Goal: Transaction & Acquisition: Book appointment/travel/reservation

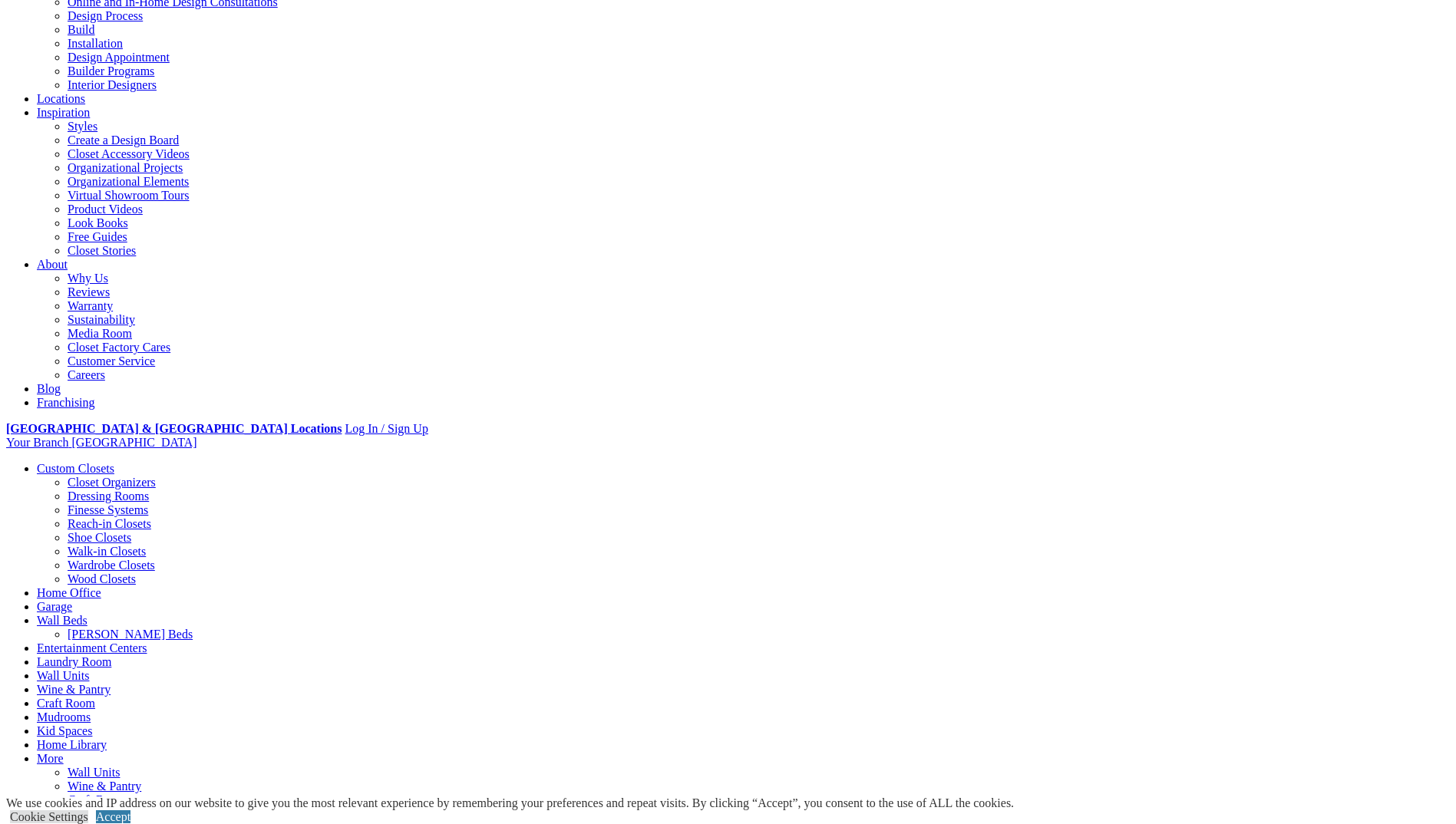
scroll to position [205, 0]
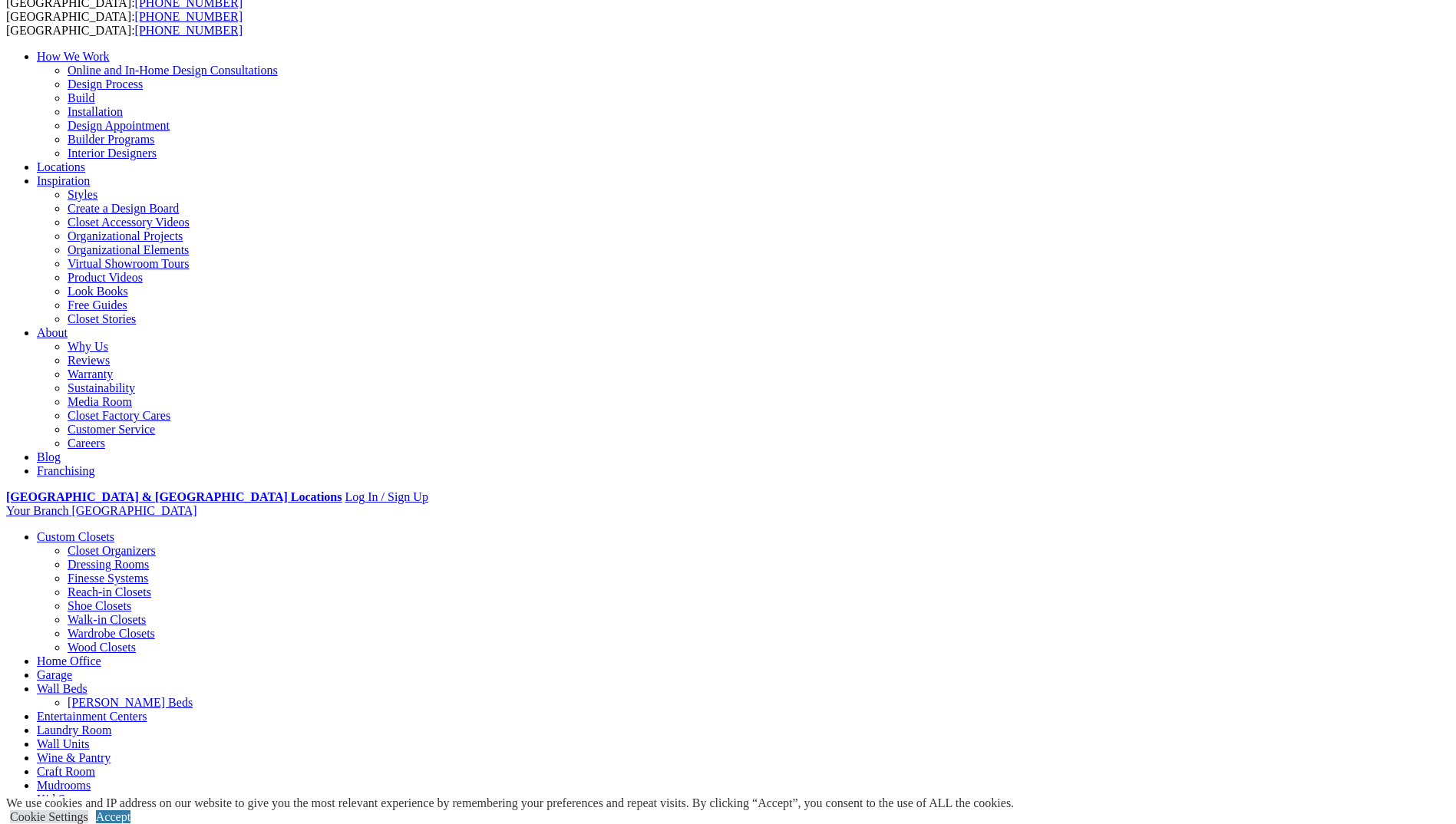
scroll to position [0, 0]
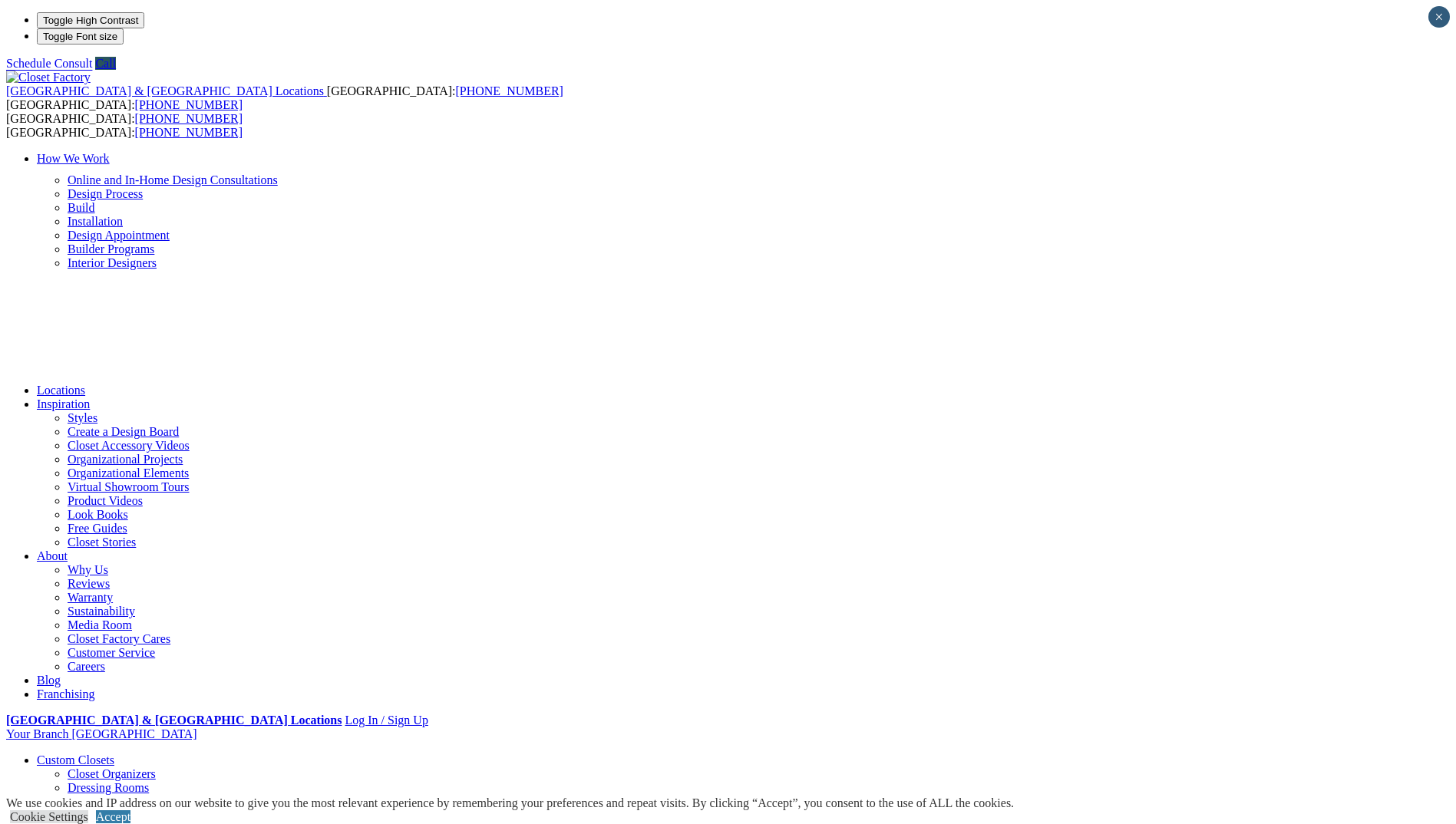
click at [110, 152] on link "How We Work" at bounding box center [73, 159] width 73 height 13
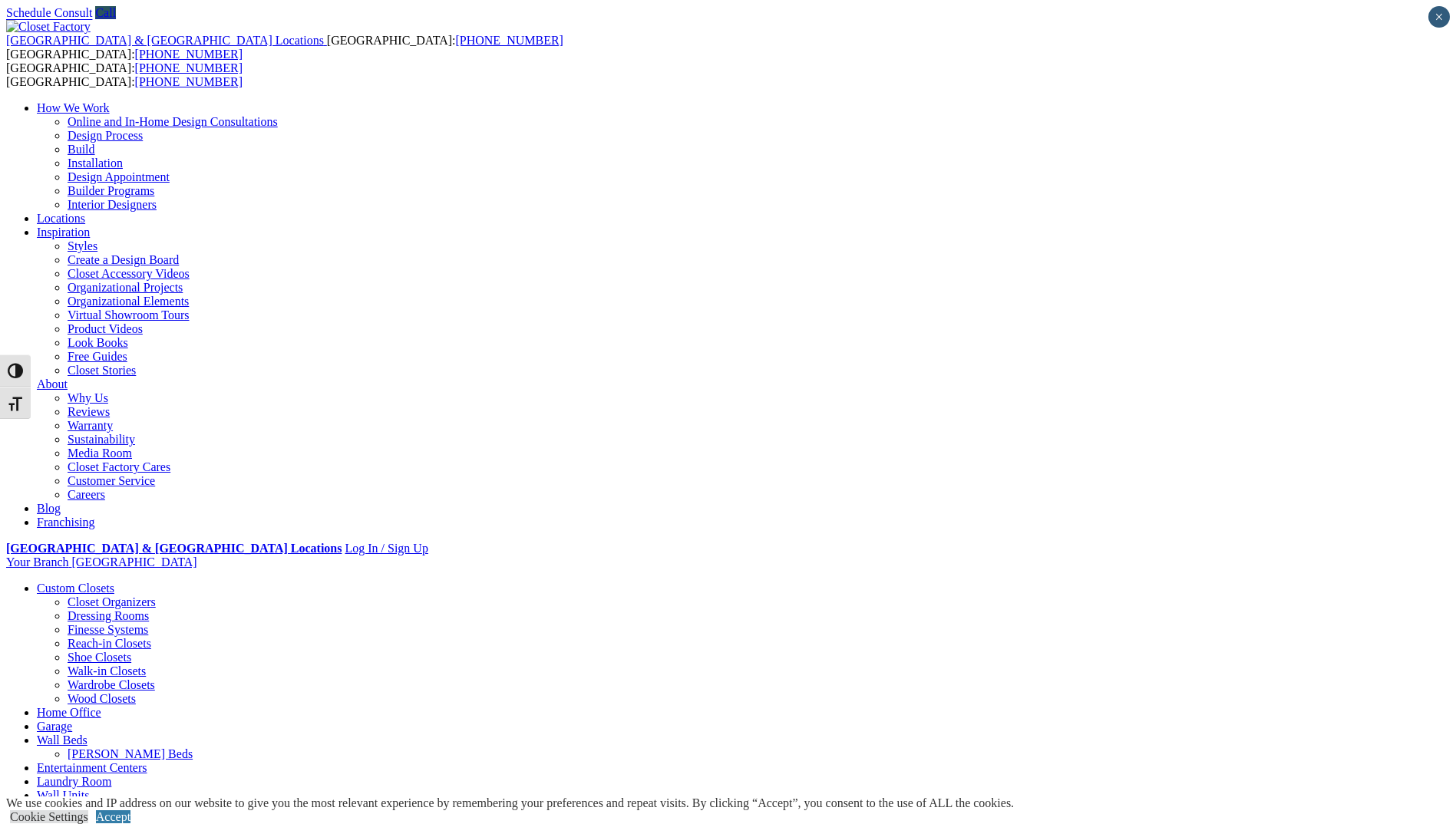
click at [1216, 556] on li "Your Branch Chicago North ZIP code *" at bounding box center [728, 563] width 1444 height 13
type input "*****"
click at [1362, 44] on header "United States & Canada Locations USA: (800) 838-7995 CANADA: (888) 237-5650 USA…" at bounding box center [728, 683] width 1444 height 1325
click at [1274, 556] on li "Your Branch Chicago North ZIP code ***** *" at bounding box center [728, 563] width 1444 height 13
click input "*" at bounding box center [0, 0] width 0 height 0
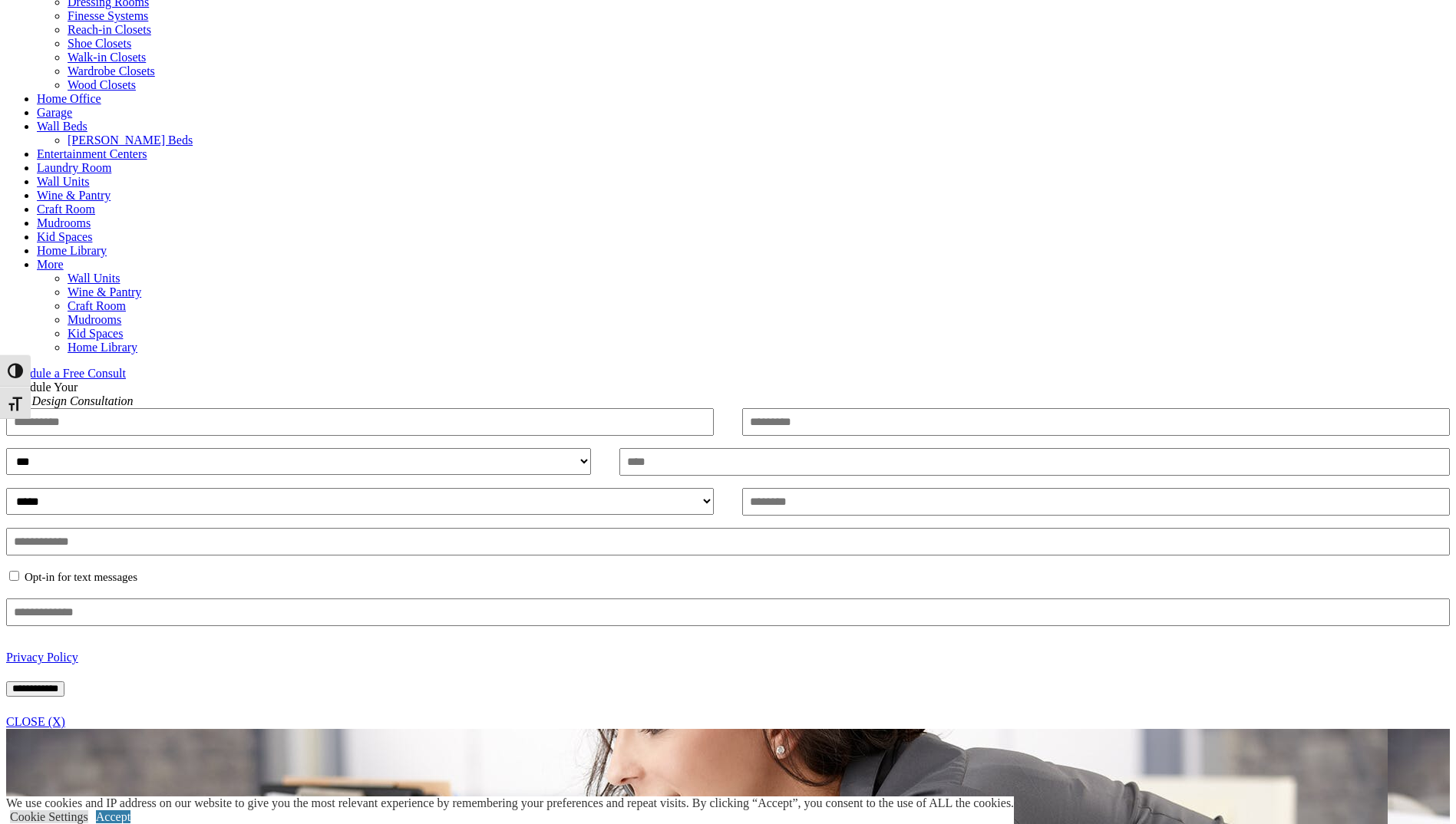
scroll to position [205, 0]
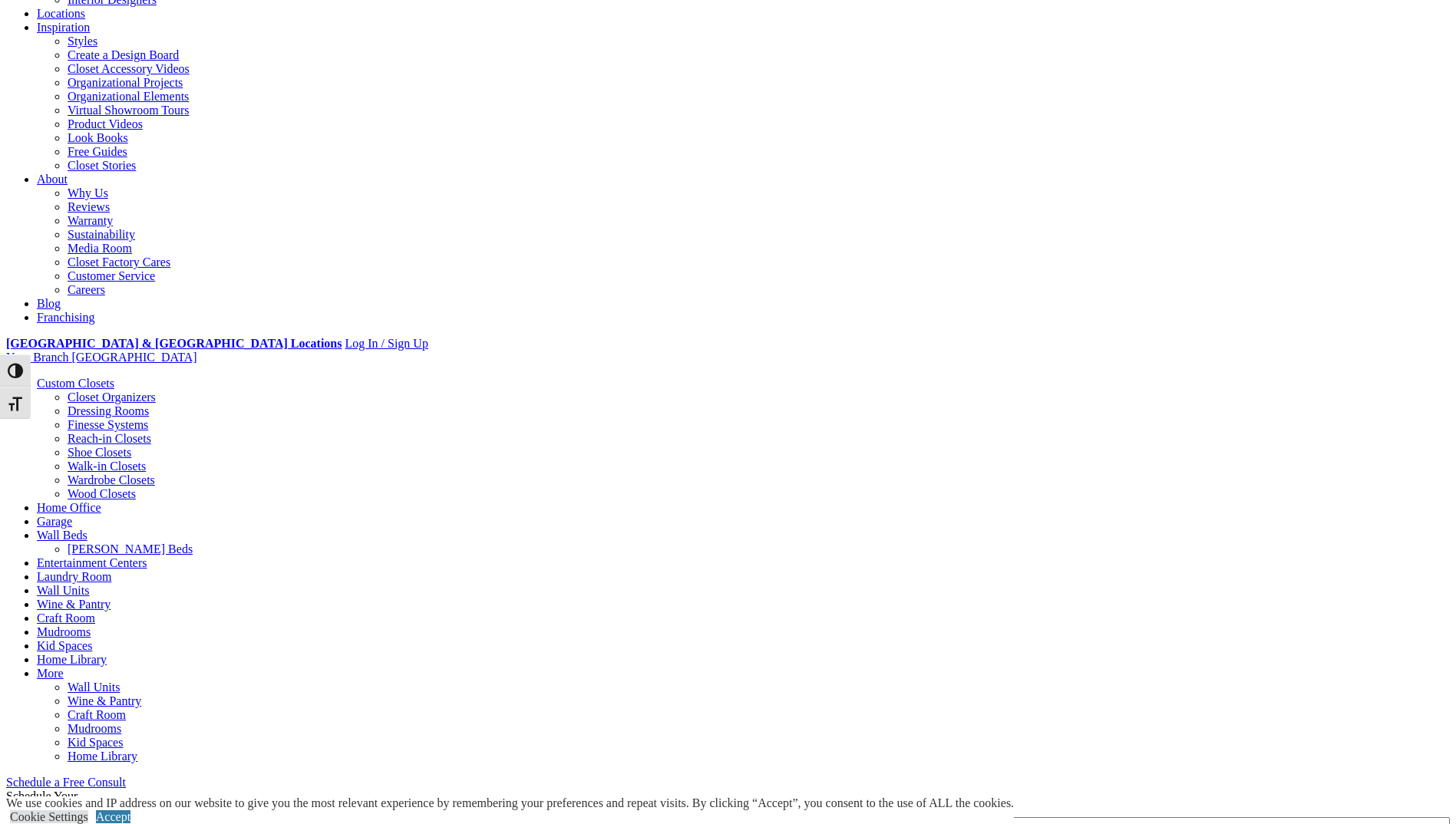
drag, startPoint x: 707, startPoint y: 253, endPoint x: 832, endPoint y: 264, distance: 125.5
drag, startPoint x: 832, startPoint y: 264, endPoint x: 647, endPoint y: 279, distance: 185.6
drag, startPoint x: 355, startPoint y: 251, endPoint x: 962, endPoint y: 393, distance: 623.4
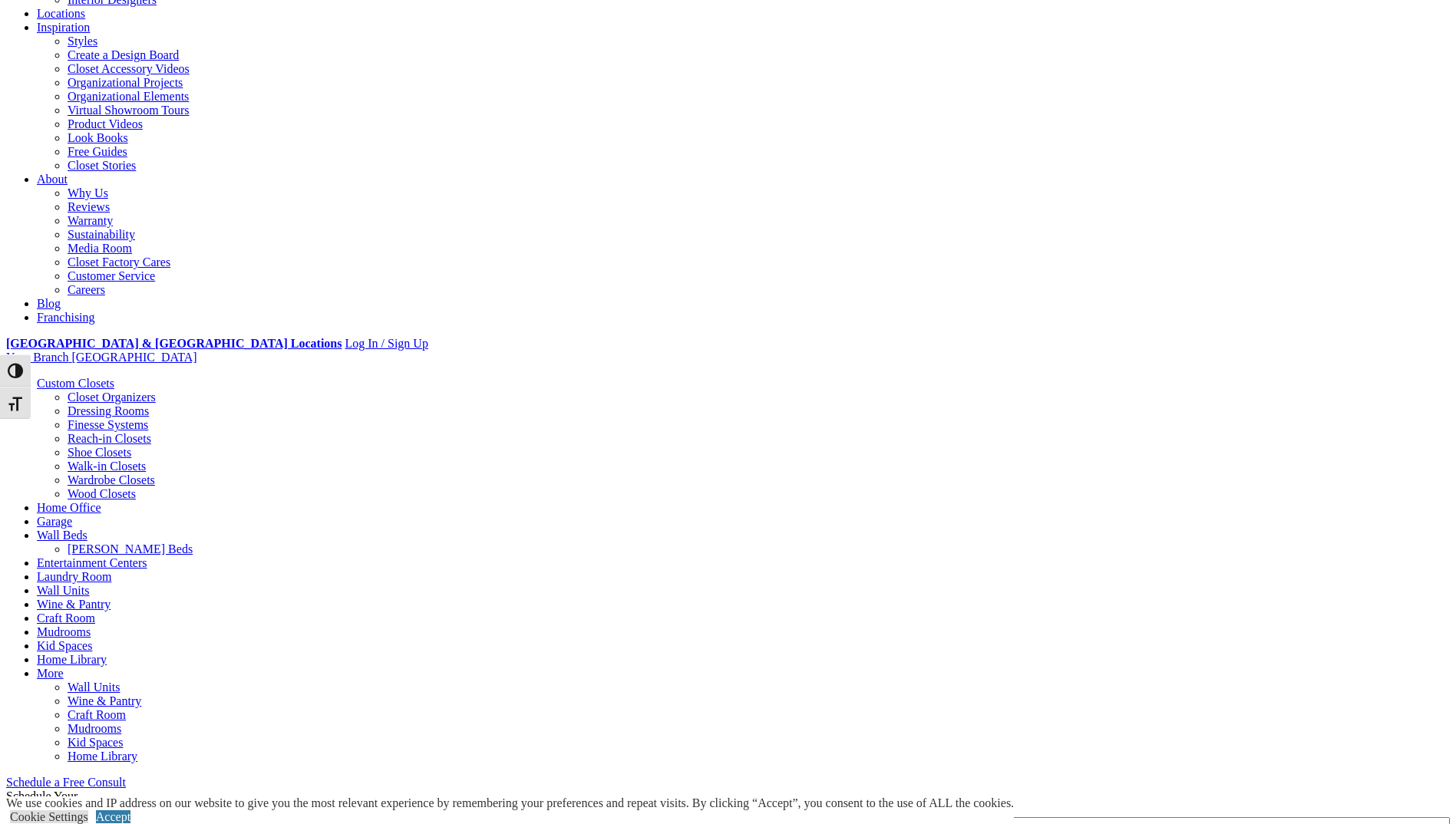
drag, startPoint x: 962, startPoint y: 393, endPoint x: 845, endPoint y: 454, distance: 131.9
drag, startPoint x: 516, startPoint y: 376, endPoint x: 1059, endPoint y: 374, distance: 543.0
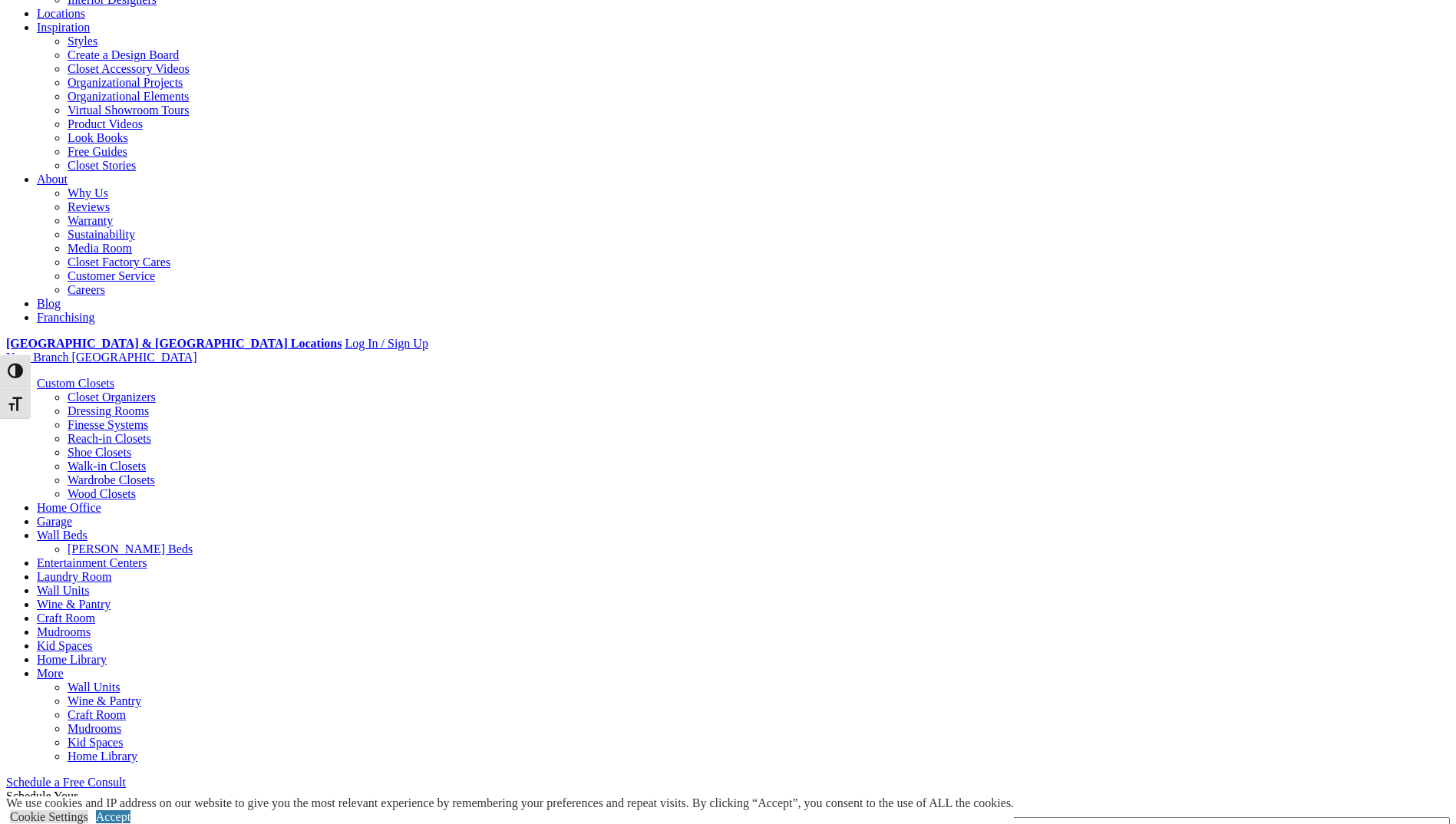
drag, startPoint x: 1059, startPoint y: 374, endPoint x: 765, endPoint y: 423, distance: 298.1
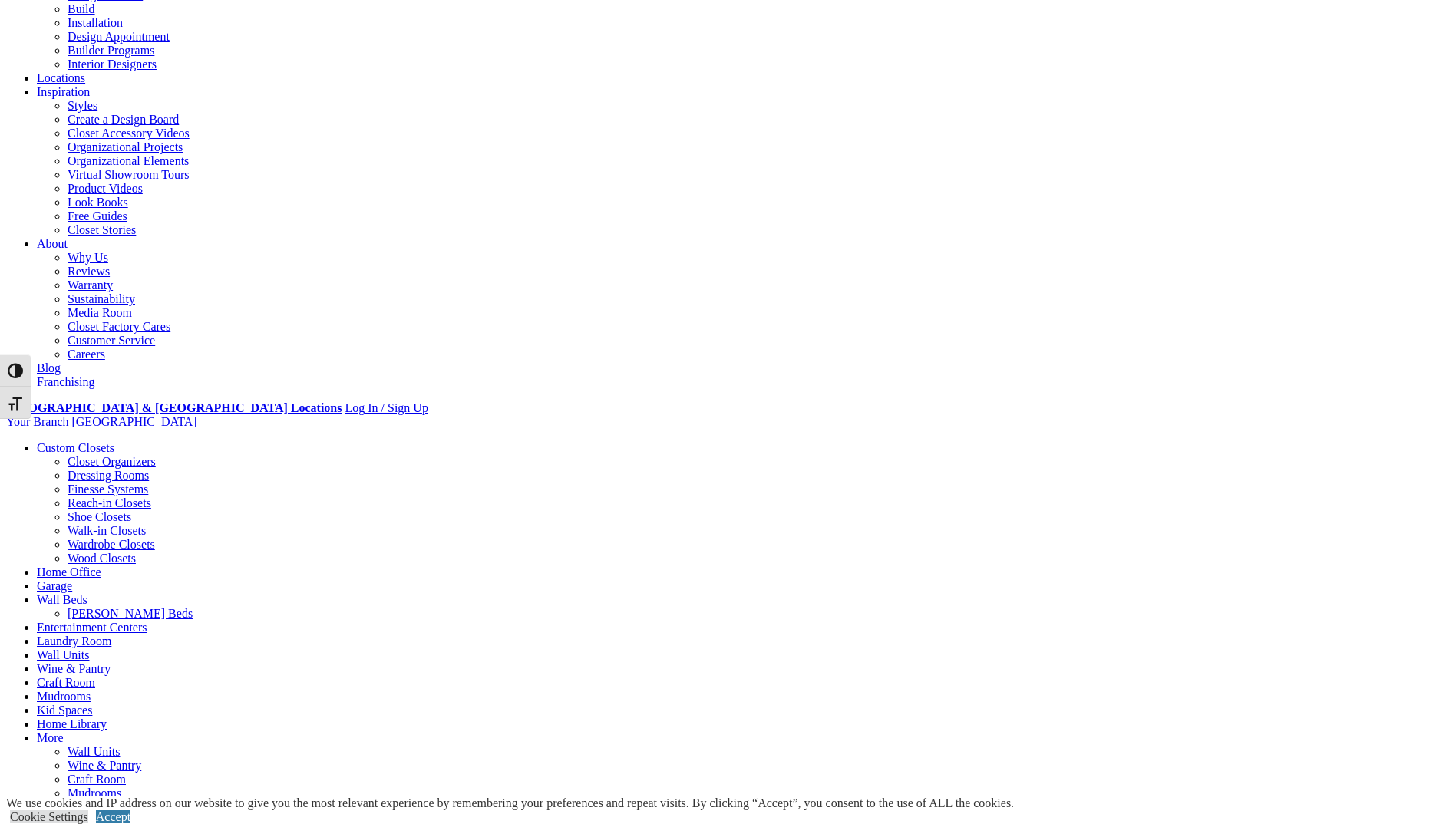
scroll to position [0, 0]
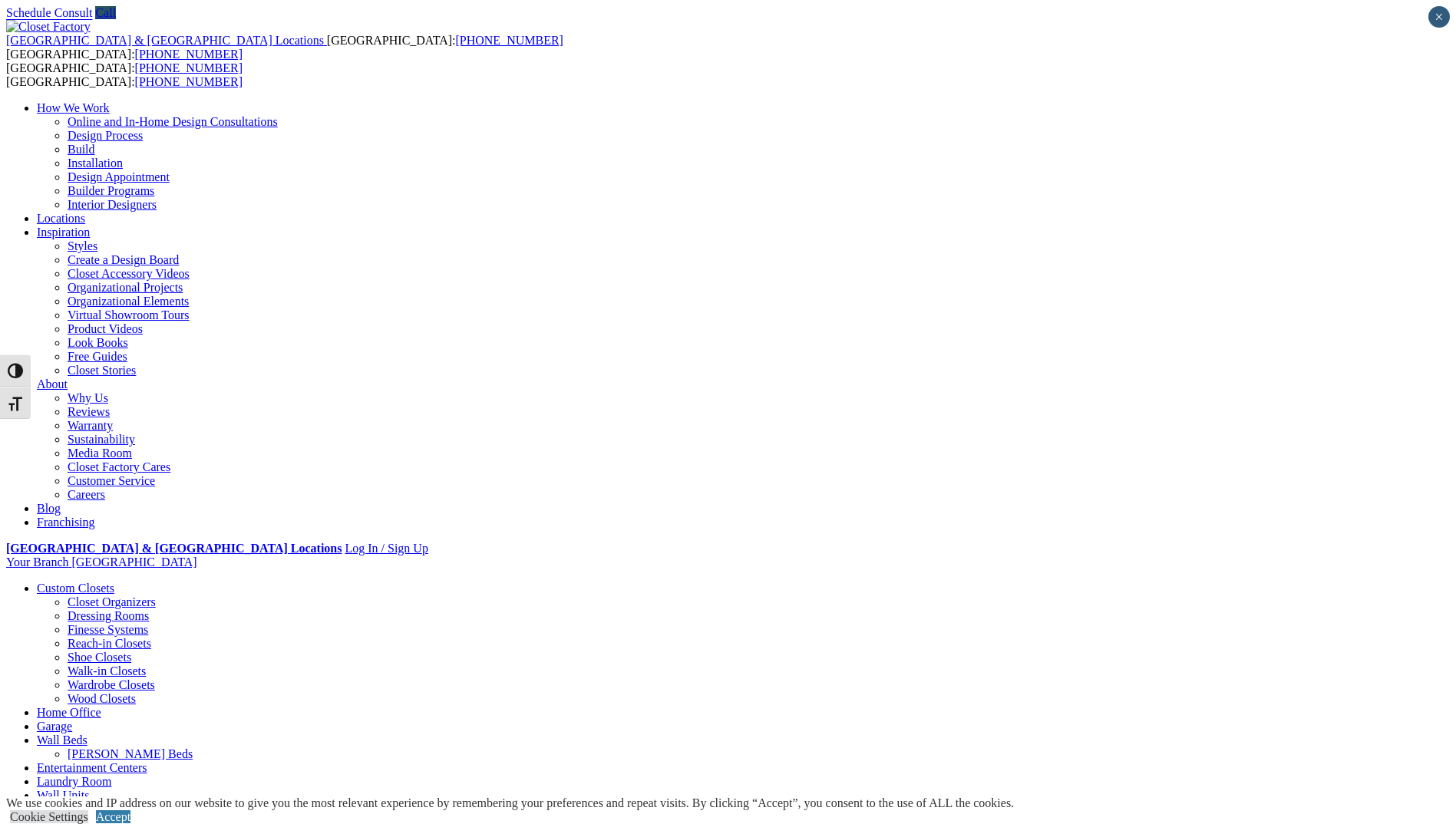
click at [111, 775] on link "Laundry Room" at bounding box center [74, 782] width 75 height 13
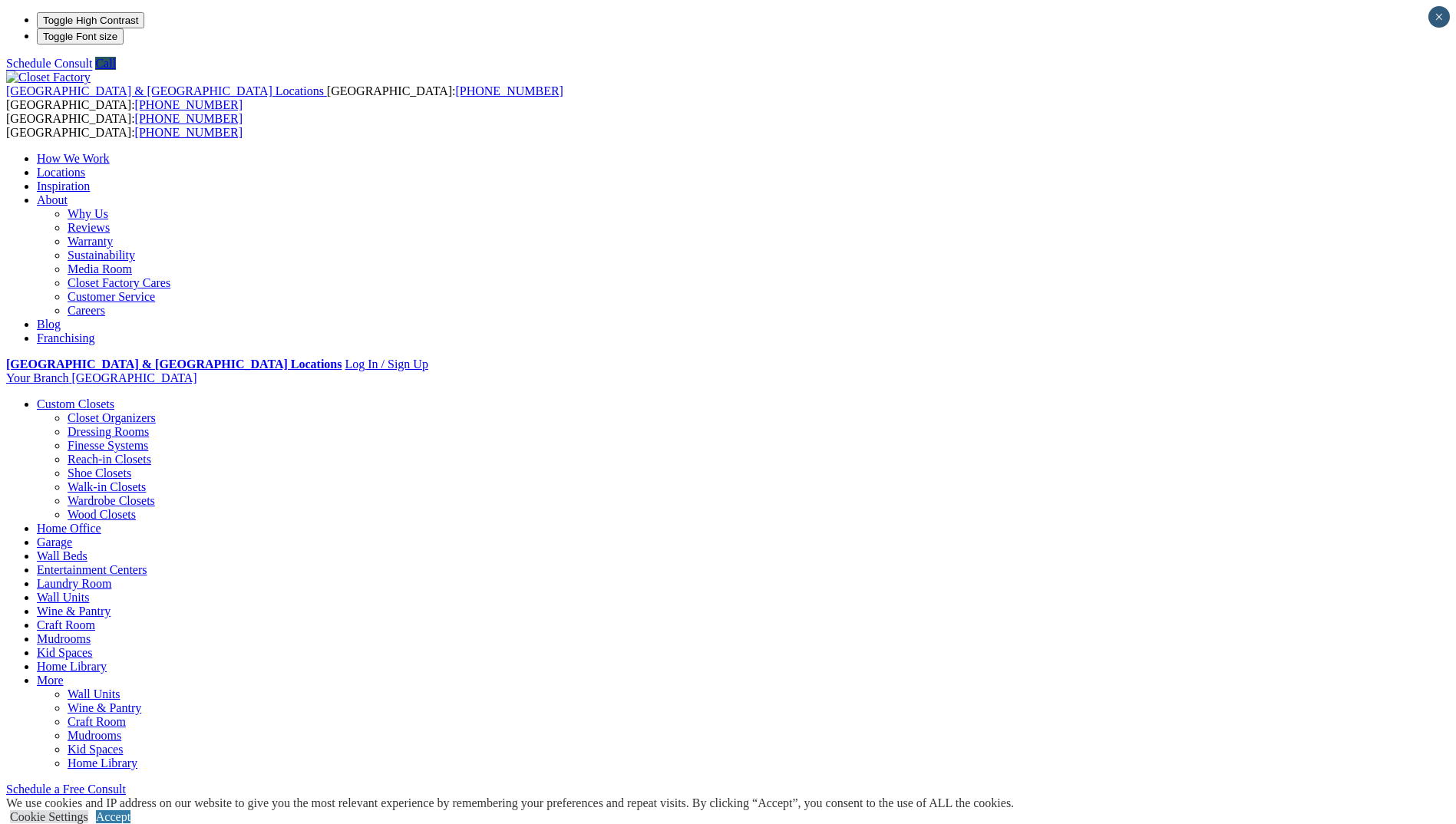
click at [89, 591] on link "Wall Units" at bounding box center [63, 598] width 52 height 13
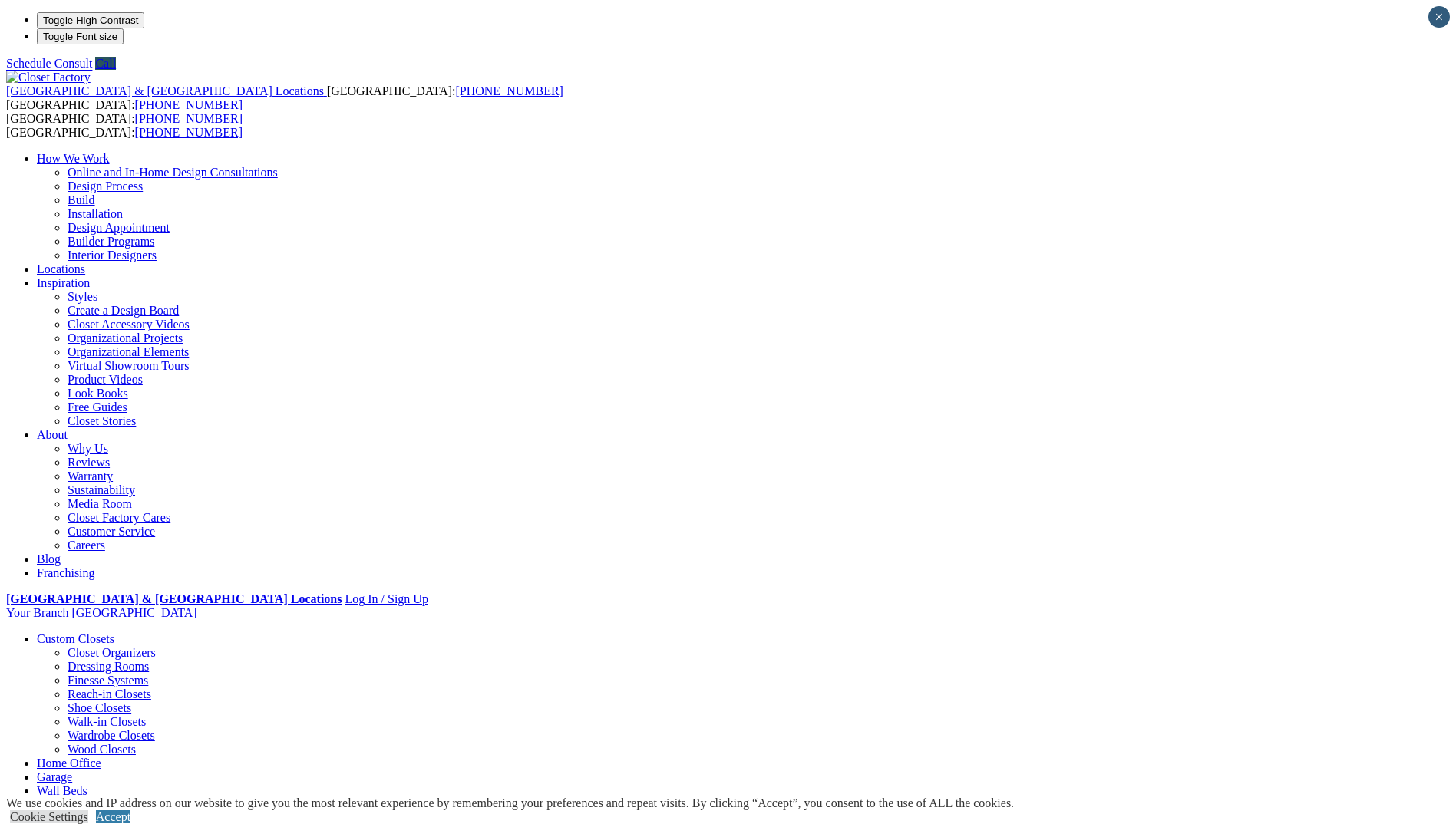
click at [102, 757] on link "Home Office" at bounding box center [69, 764] width 65 height 13
